Goal: Task Accomplishment & Management: Use online tool/utility

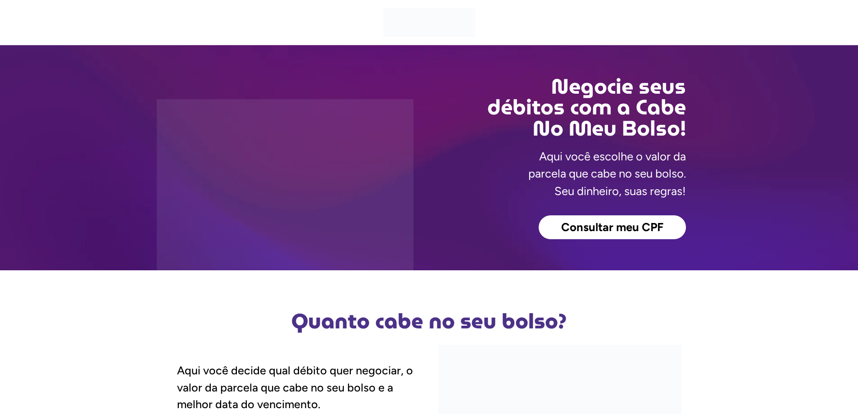
click at [629, 223] on span "Consultar meu CPF" at bounding box center [612, 228] width 102 height 12
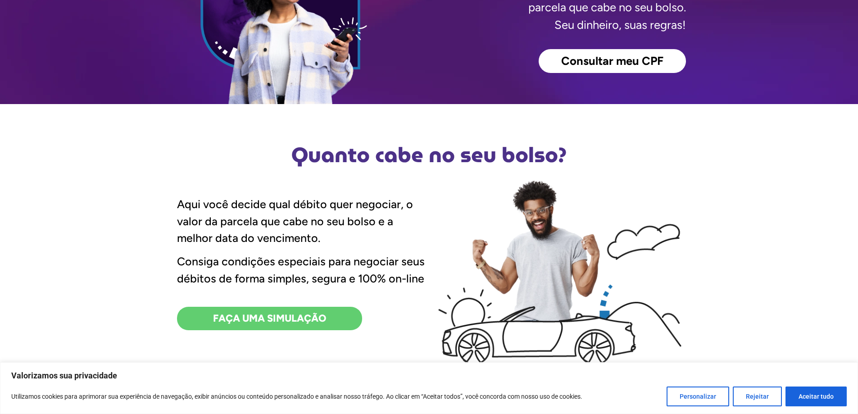
scroll to position [180, 0]
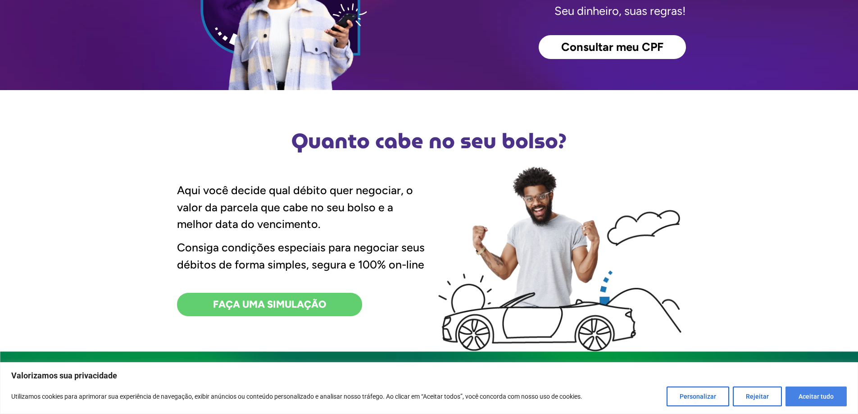
click at [821, 400] on button "Aceitar tudo" at bounding box center [816, 397] width 61 height 20
checkbox input "true"
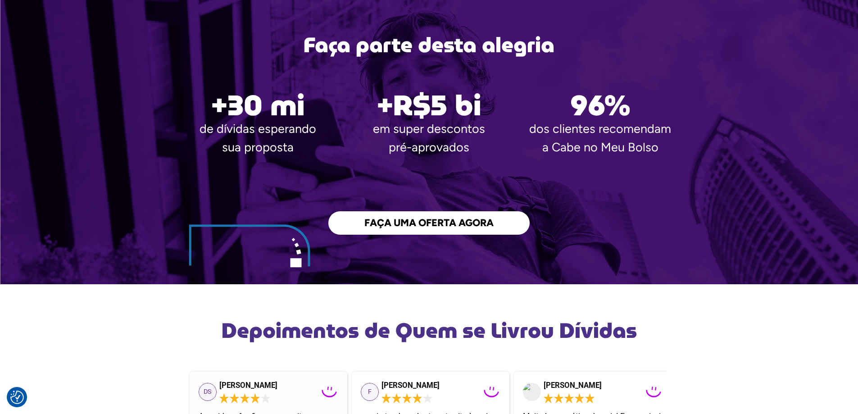
scroll to position [1577, 0]
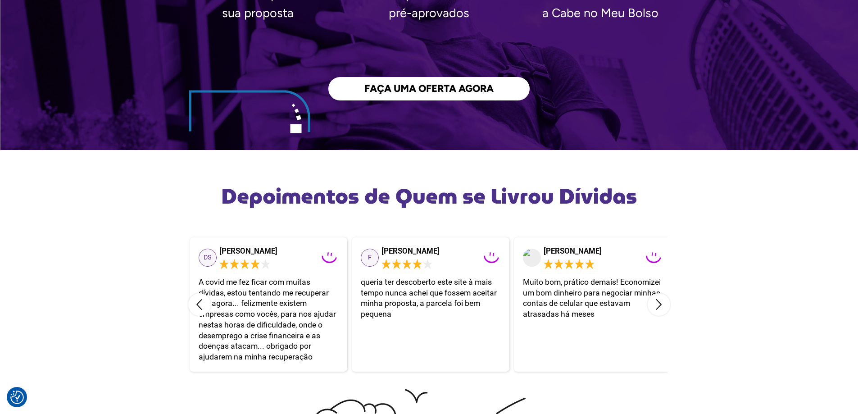
click at [410, 89] on span "FAÇA UMA OFERTA AGORA" at bounding box center [429, 89] width 129 height 10
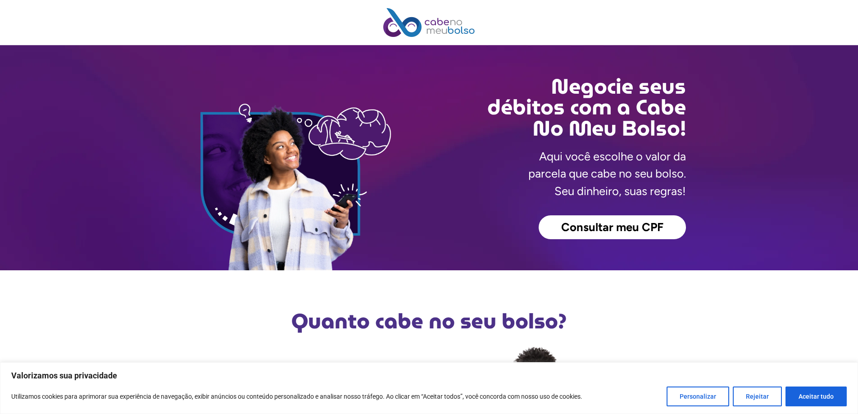
drag, startPoint x: 814, startPoint y: 399, endPoint x: 808, endPoint y: 392, distance: 9.3
click at [814, 399] on button "Aceitar tudo" at bounding box center [816, 397] width 61 height 20
checkbox input "true"
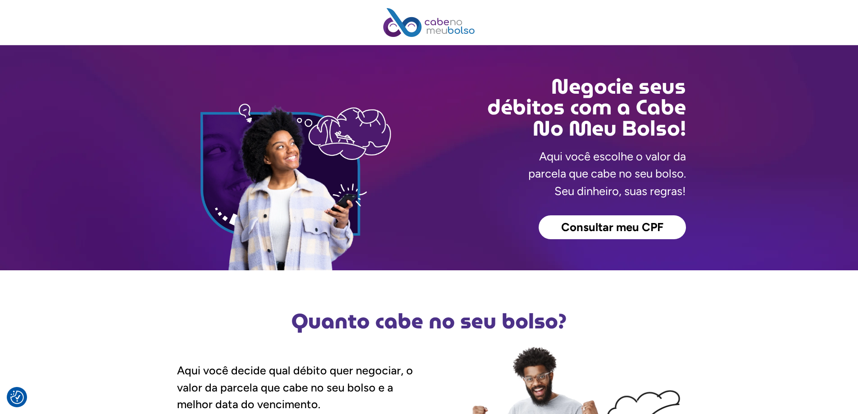
click at [617, 230] on span "Consultar meu CPF" at bounding box center [612, 228] width 102 height 12
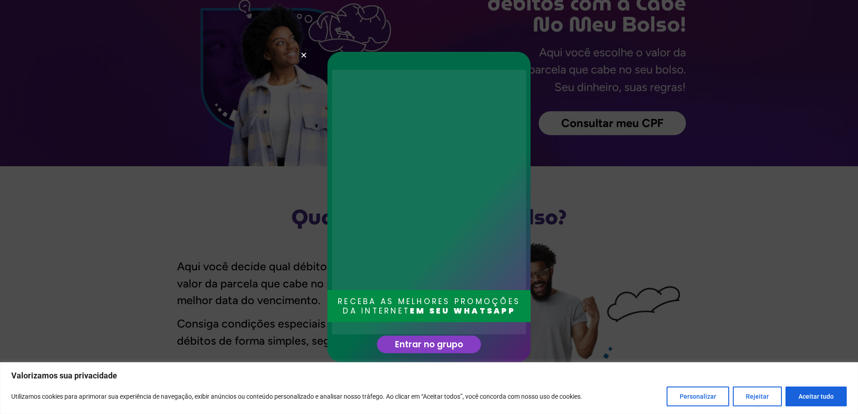
scroll to position [270, 0]
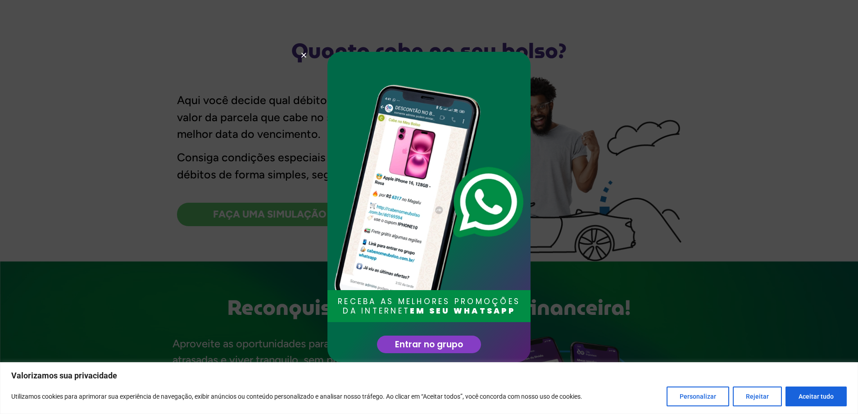
click at [303, 54] on use "Close" at bounding box center [303, 55] width 5 height 5
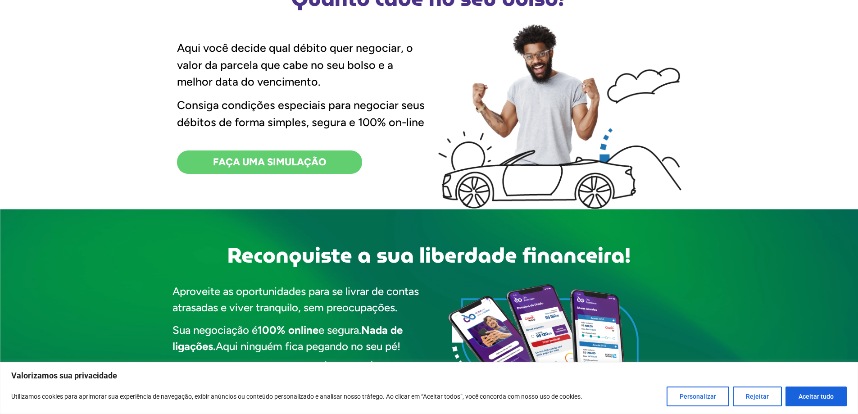
scroll to position [225, 0]
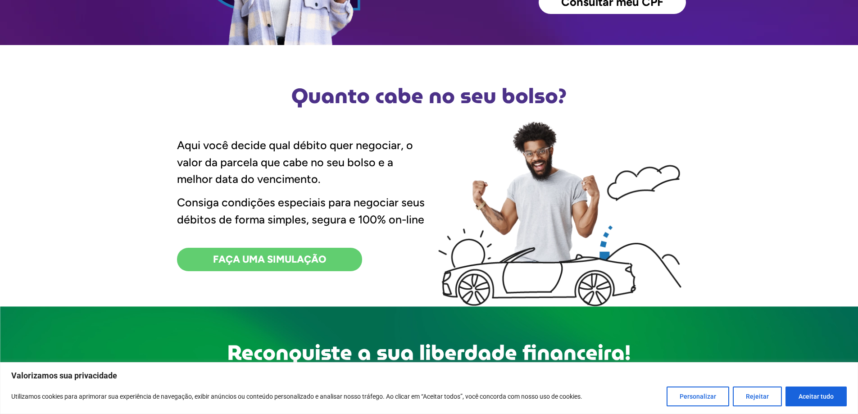
click at [289, 257] on span "FAÇA UMA SIMULAÇÃO" at bounding box center [269, 260] width 113 height 10
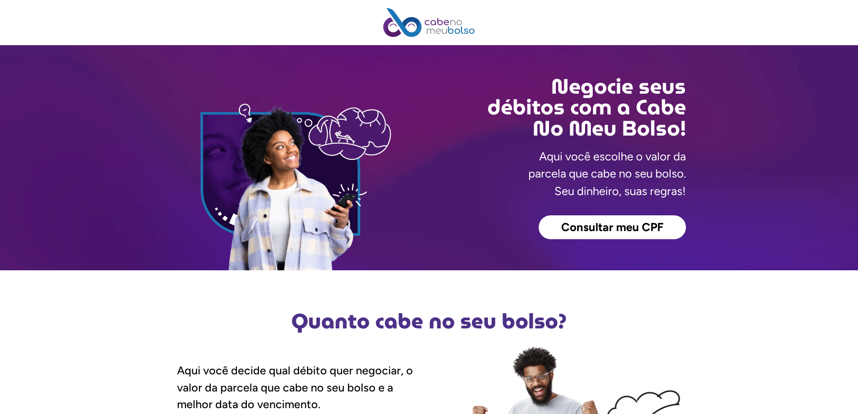
click at [608, 232] on span "Consultar meu CPF" at bounding box center [612, 228] width 102 height 12
